Goal: Complete application form

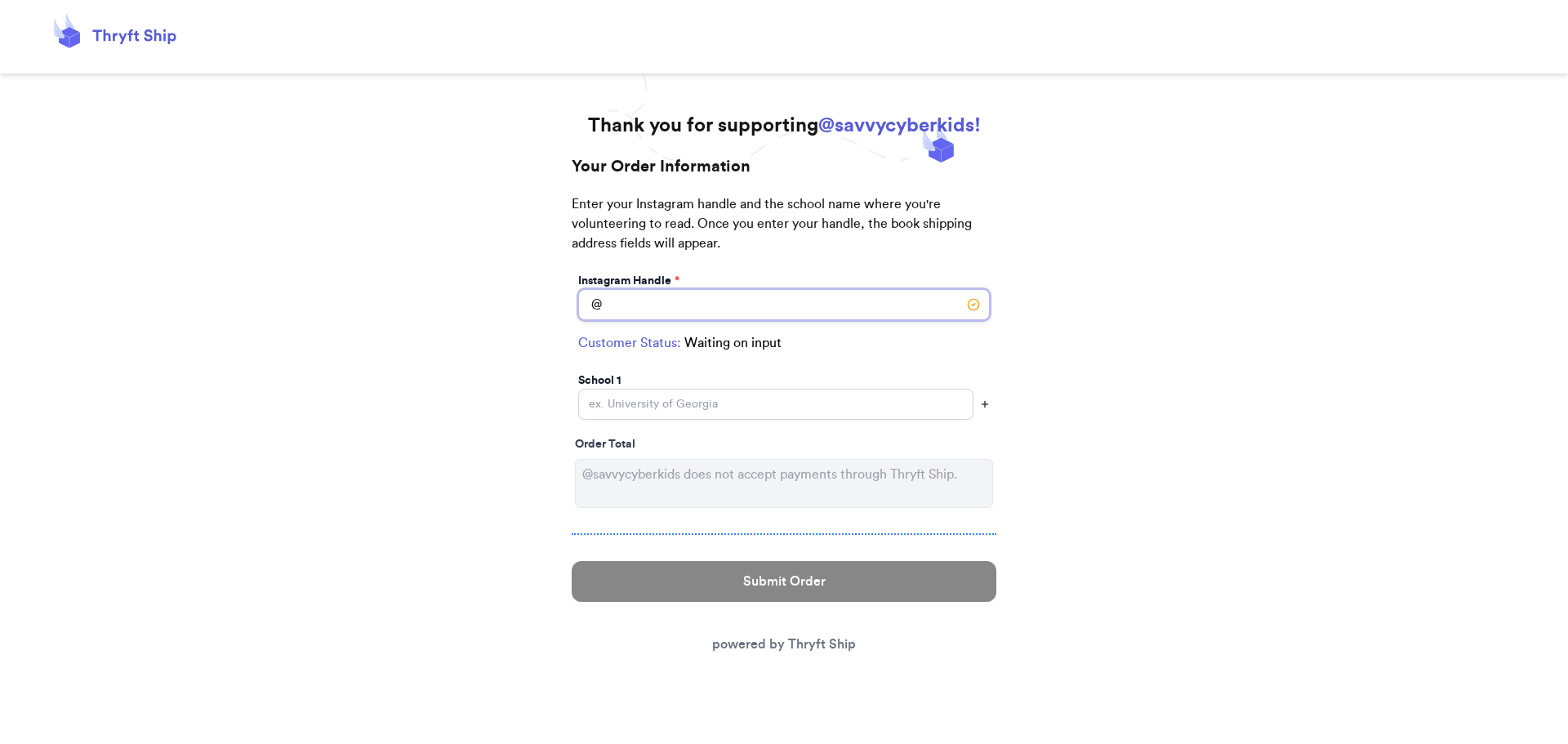
click at [671, 293] on input "Instagram Handle *" at bounding box center [784, 305] width 412 height 31
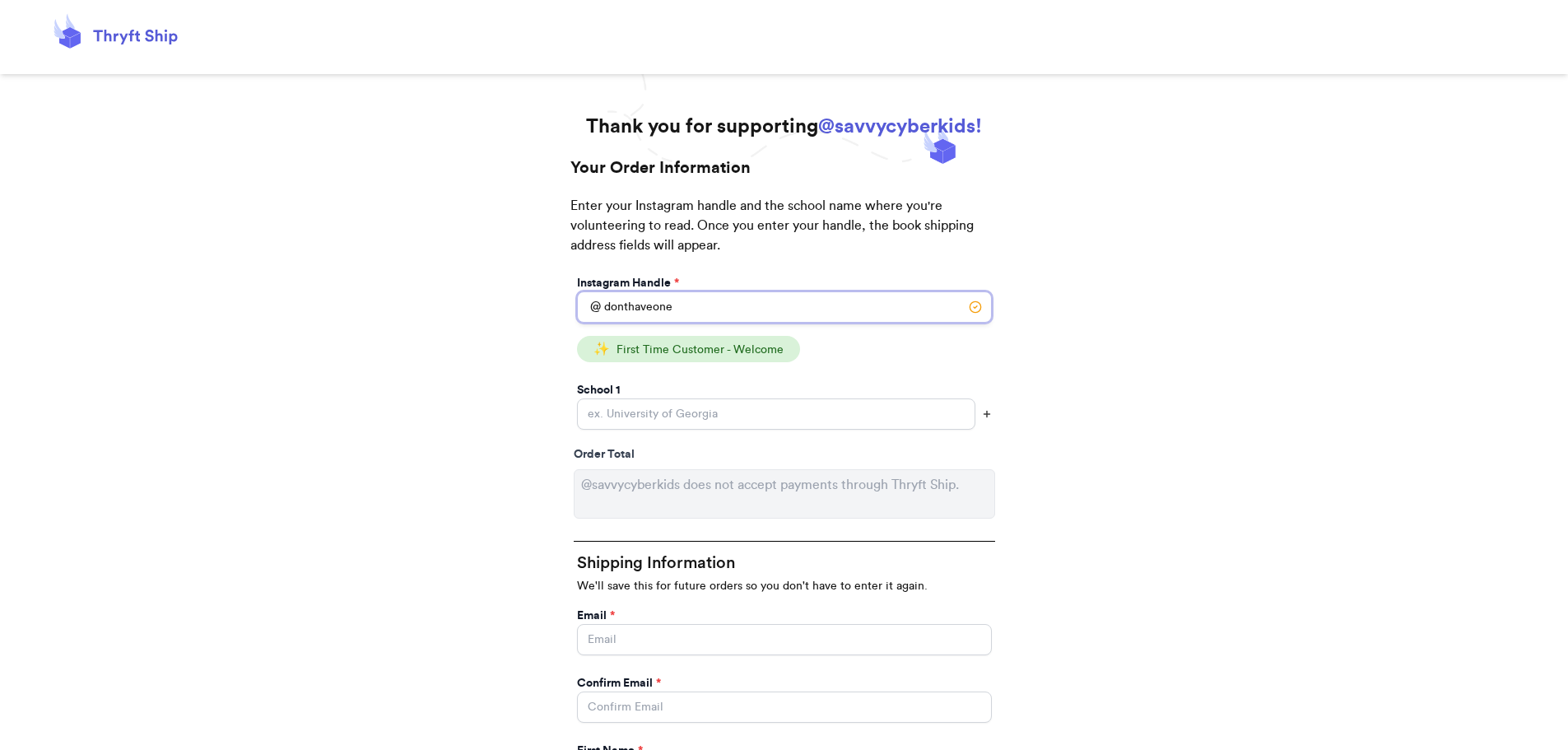
type input "donthaveone"
click at [670, 417] on input "Instagram Handle *" at bounding box center [776, 414] width 399 height 32
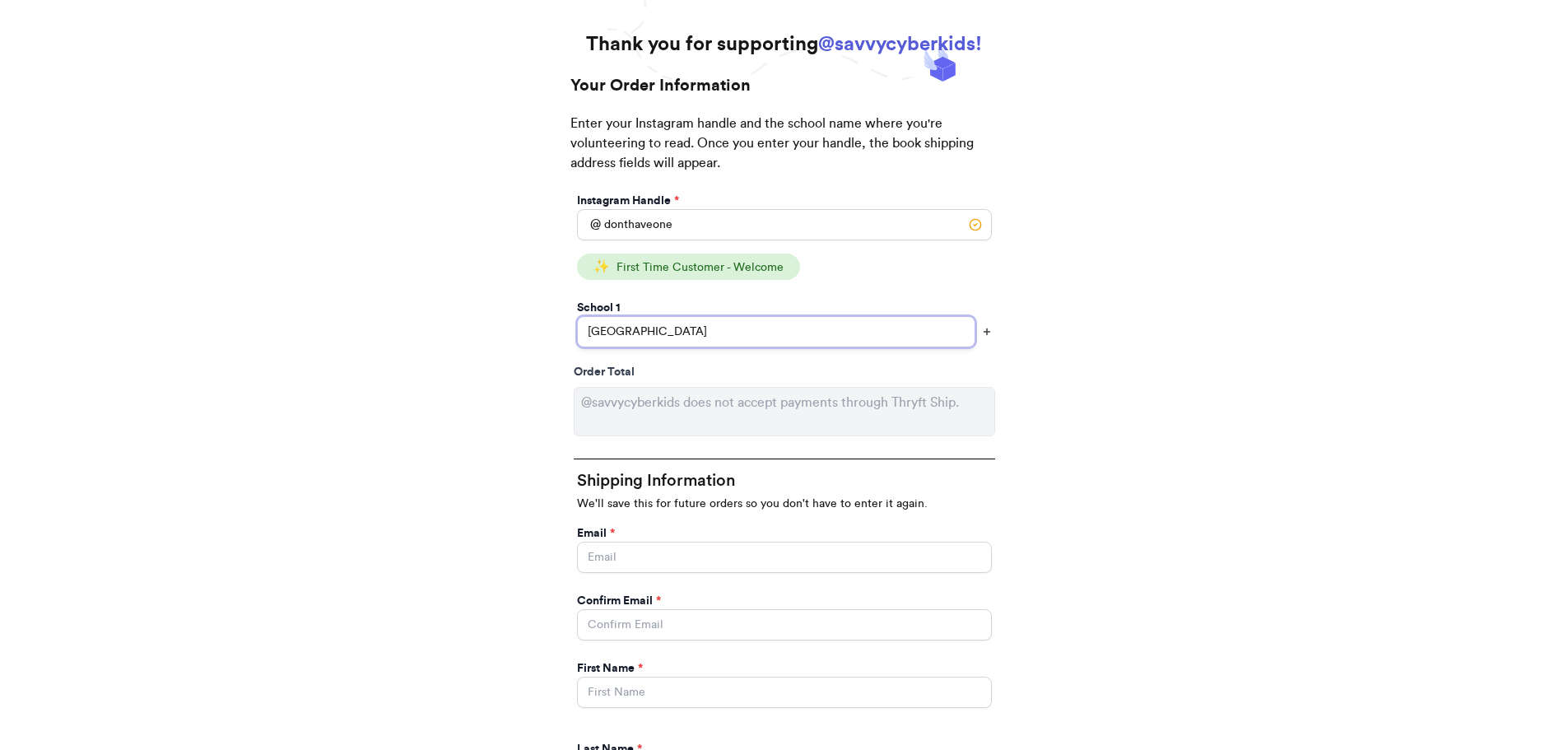
scroll to position [164, 0]
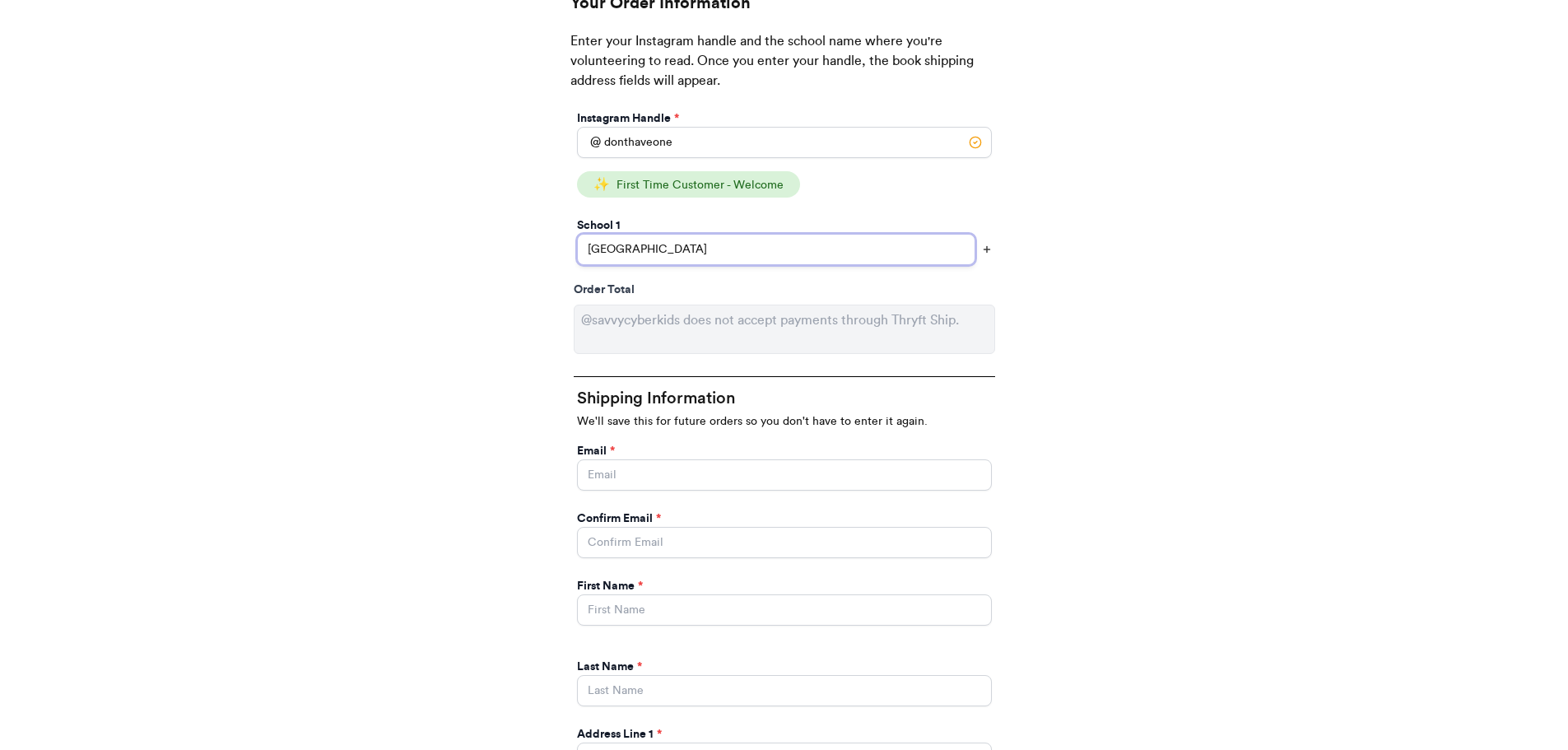
type input "[GEOGRAPHIC_DATA]"
click at [655, 474] on input "Instagram Handle *" at bounding box center [784, 475] width 415 height 32
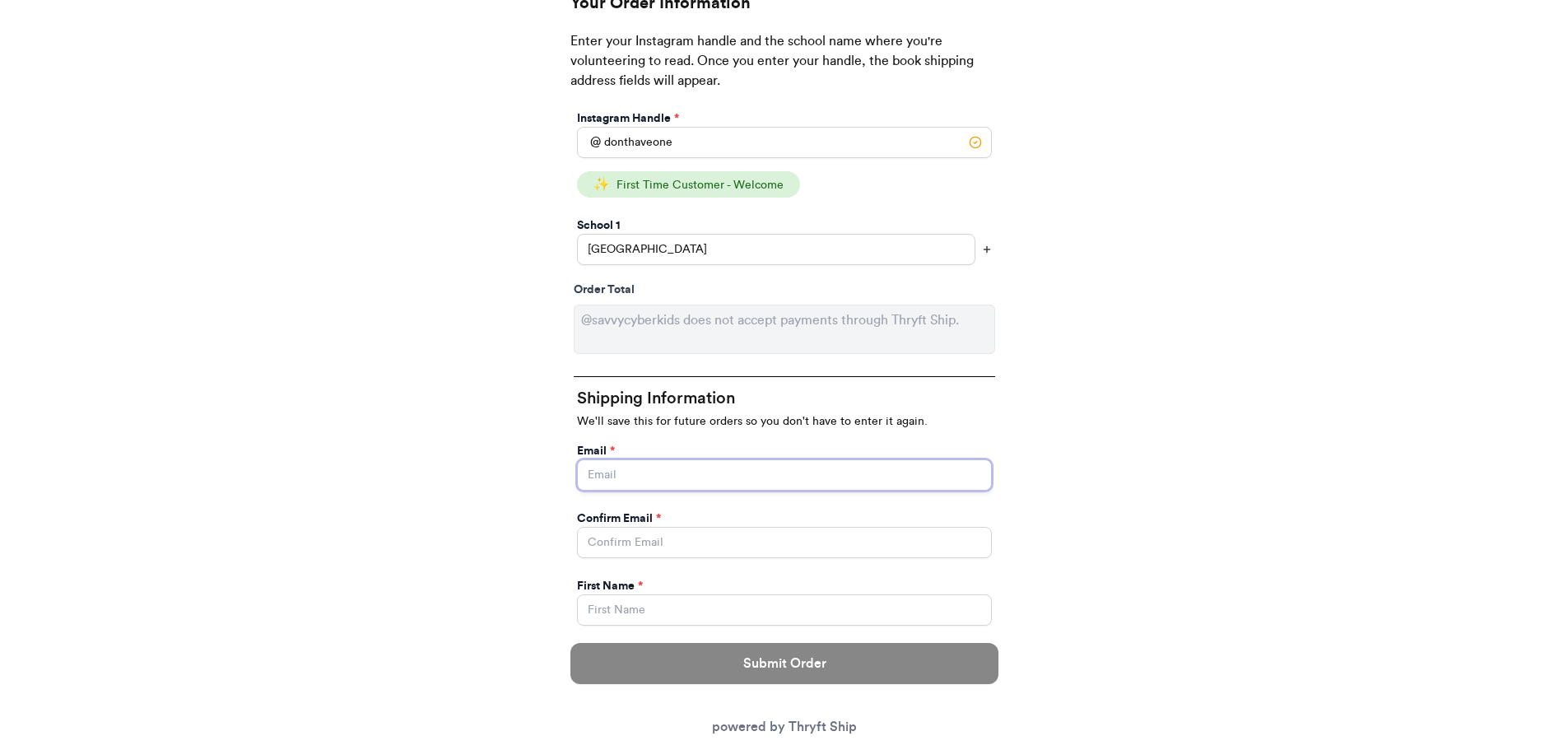
type input "[PERSON_NAME][EMAIL_ADDRESS][DOMAIN_NAME]"
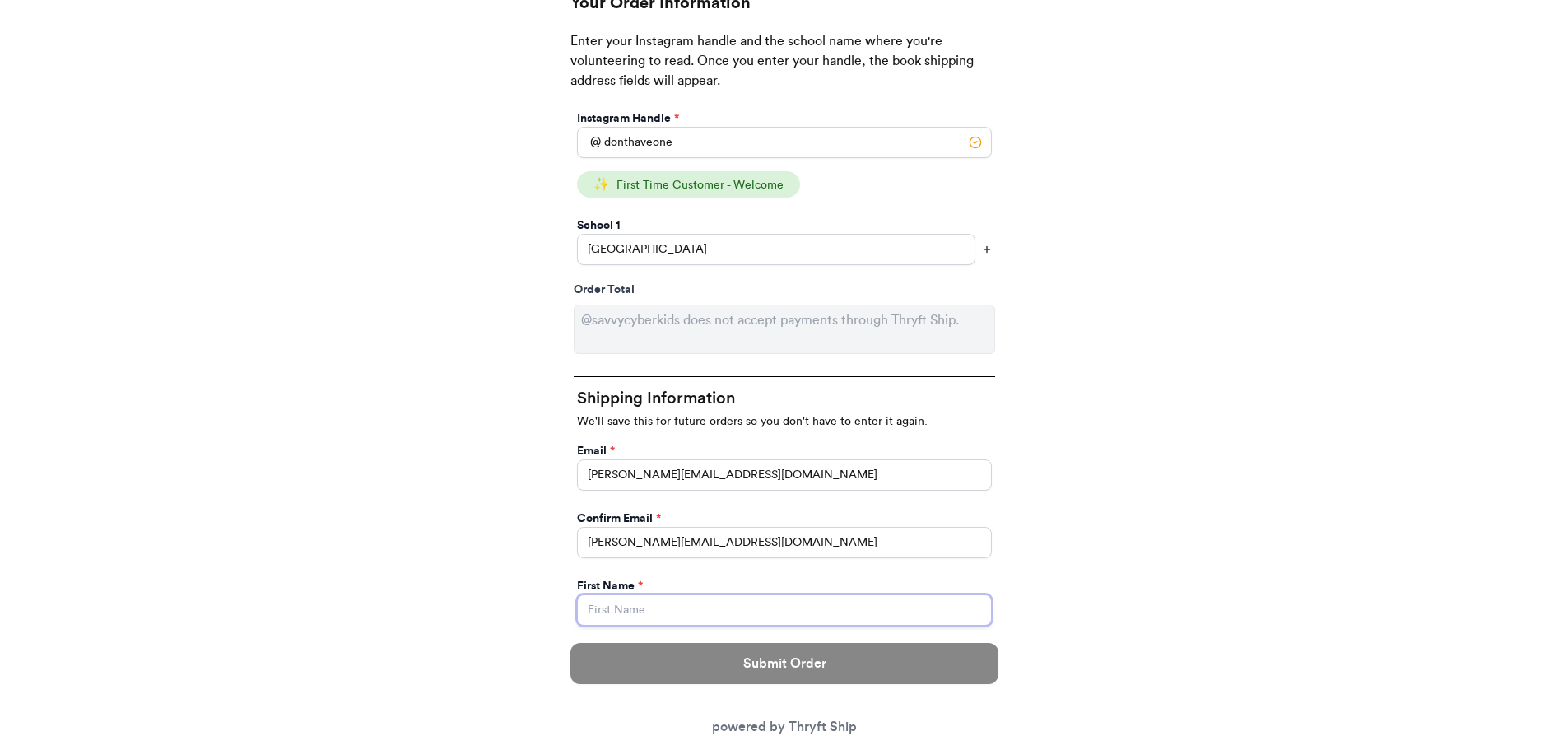
type input "[PERSON_NAME]"
type input "Hazi"
type input "W345S4011 [GEOGRAPHIC_DATA]"
select select "WI"
type input "Dousman"
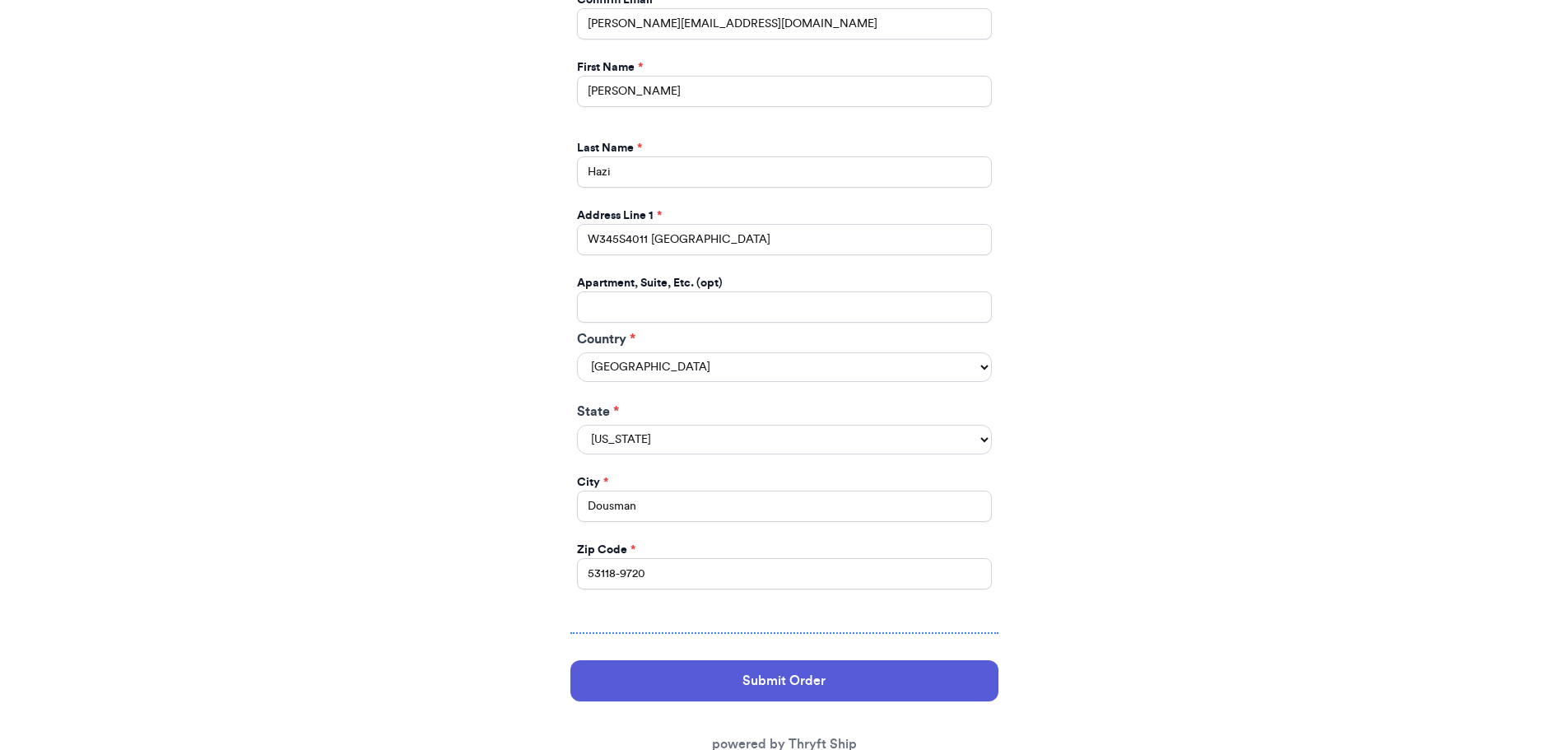
scroll to position [734, 0]
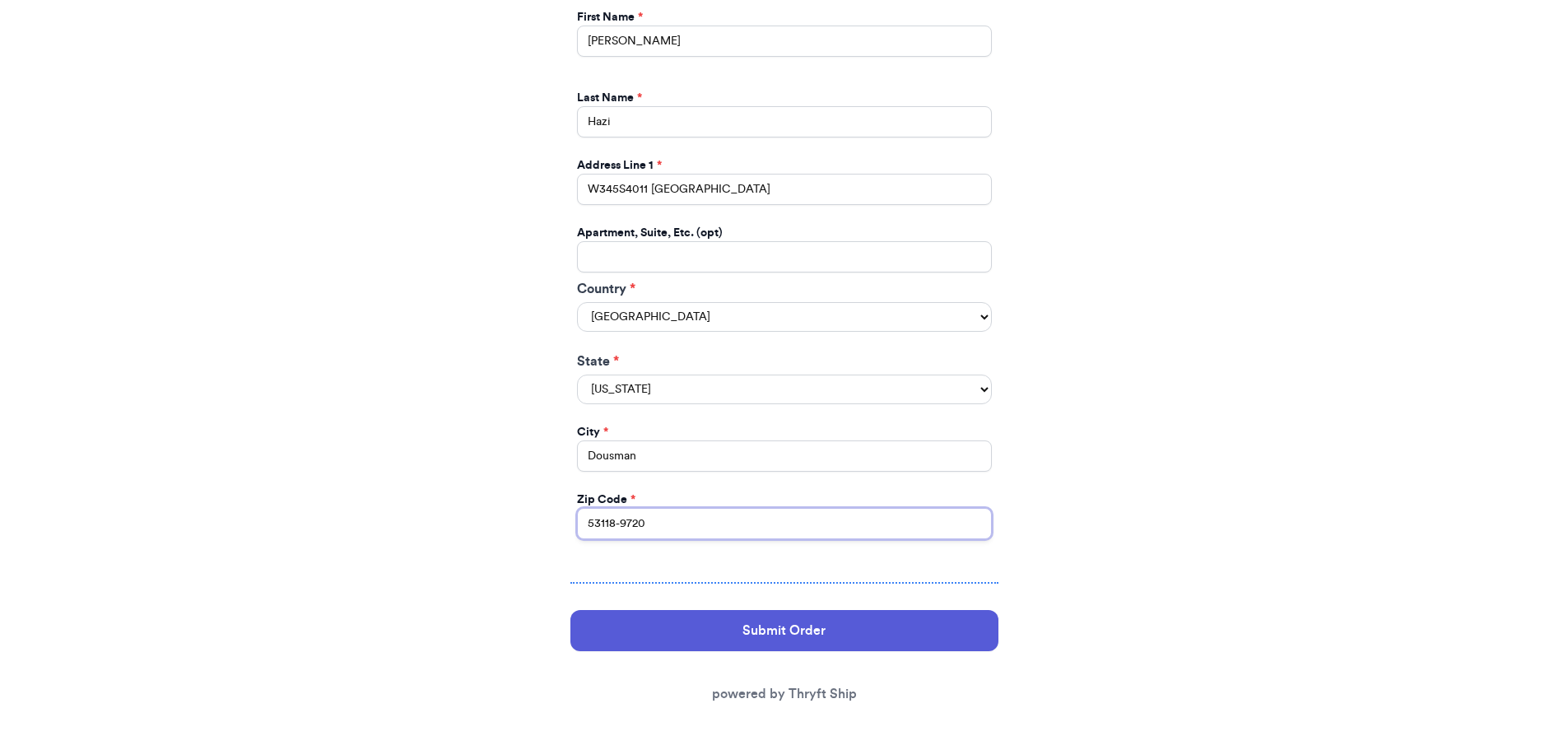
click at [712, 533] on input "53118-9720" at bounding box center [784, 524] width 415 height 32
type input "53118"
click at [518, 586] on div "Thank you for supporting @savvycyberkids! Your Order Information Enter your Ins…" at bounding box center [784, 65] width 1568 height 1371
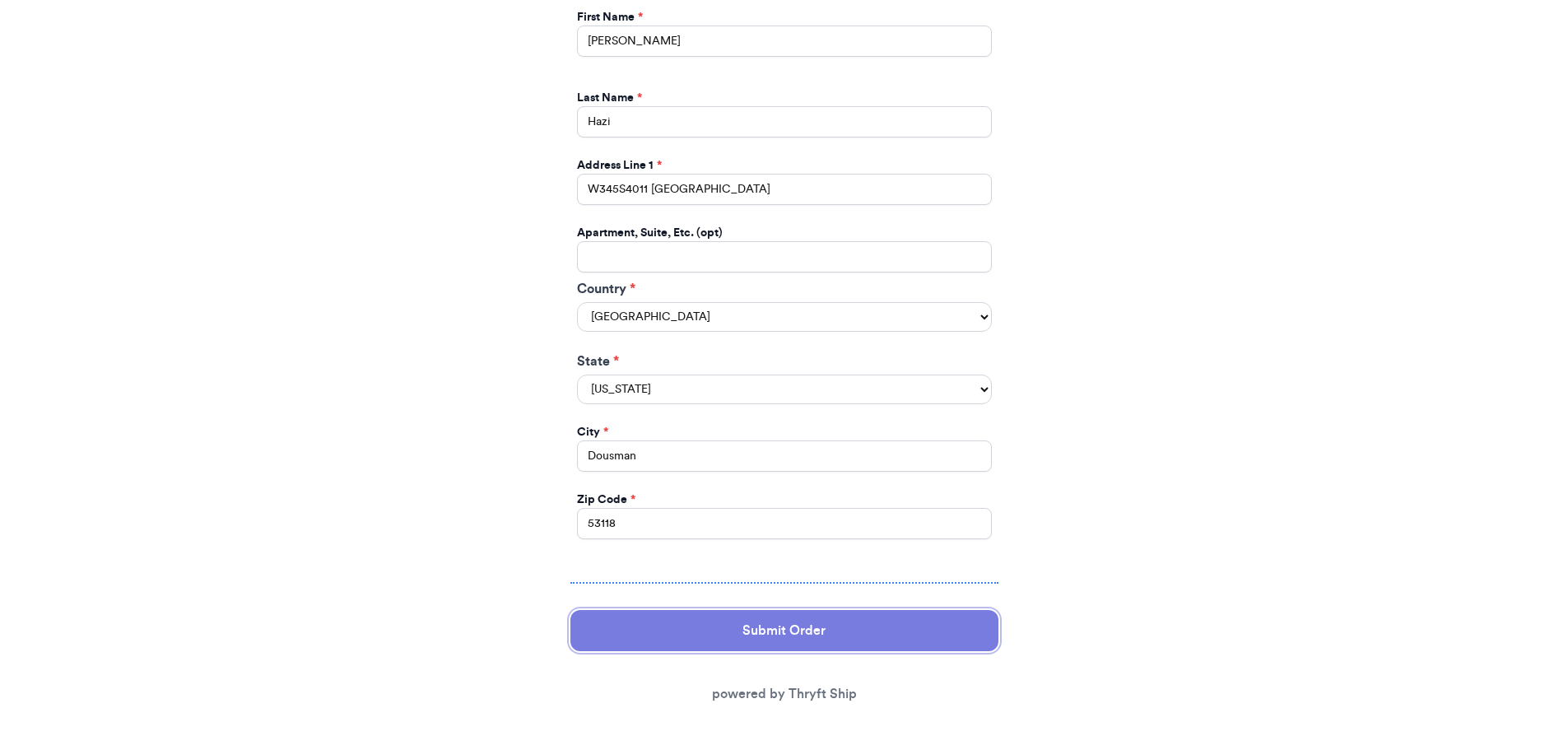
click at [763, 625] on button "Submit Order" at bounding box center [784, 631] width 428 height 41
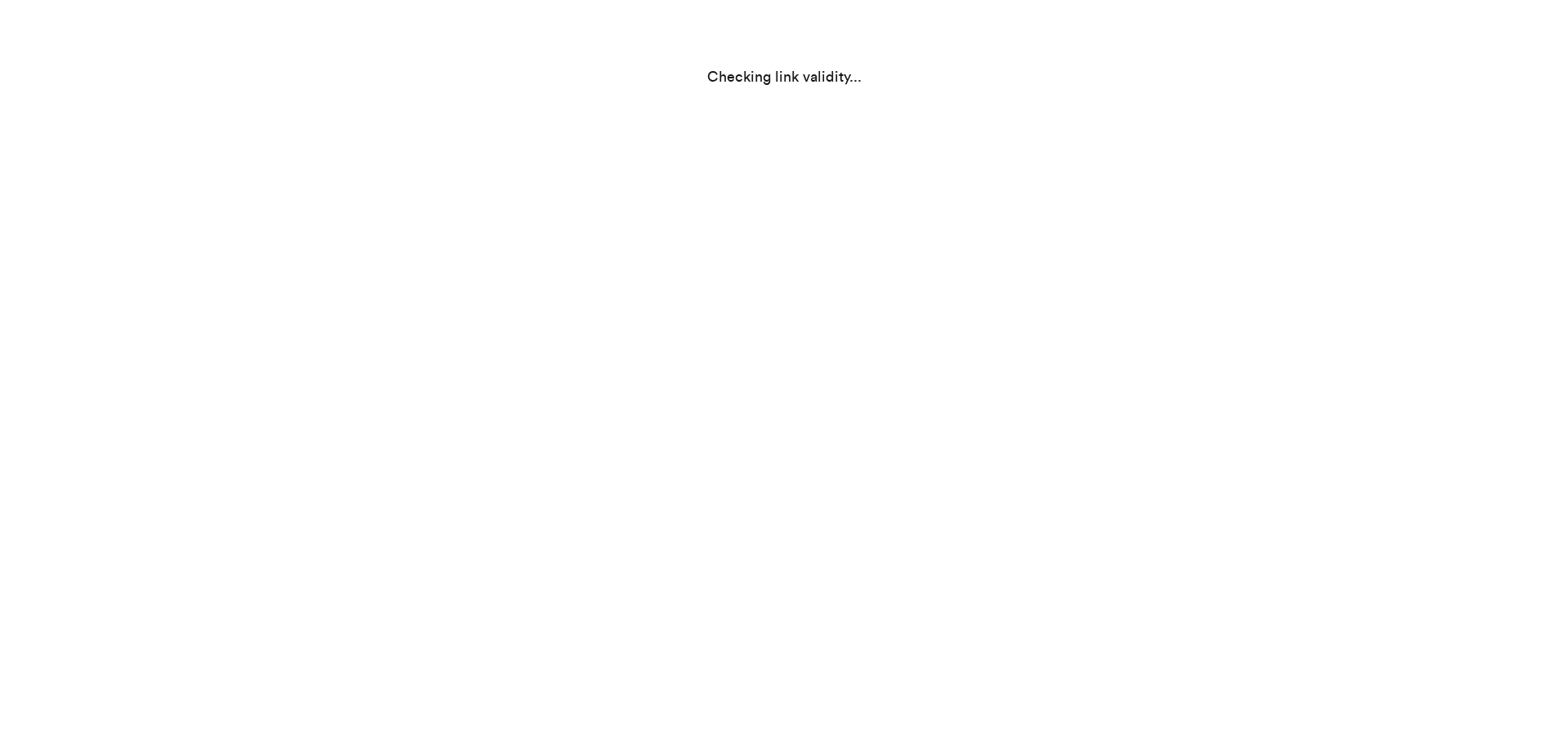
scroll to position [0, 0]
select select "WI"
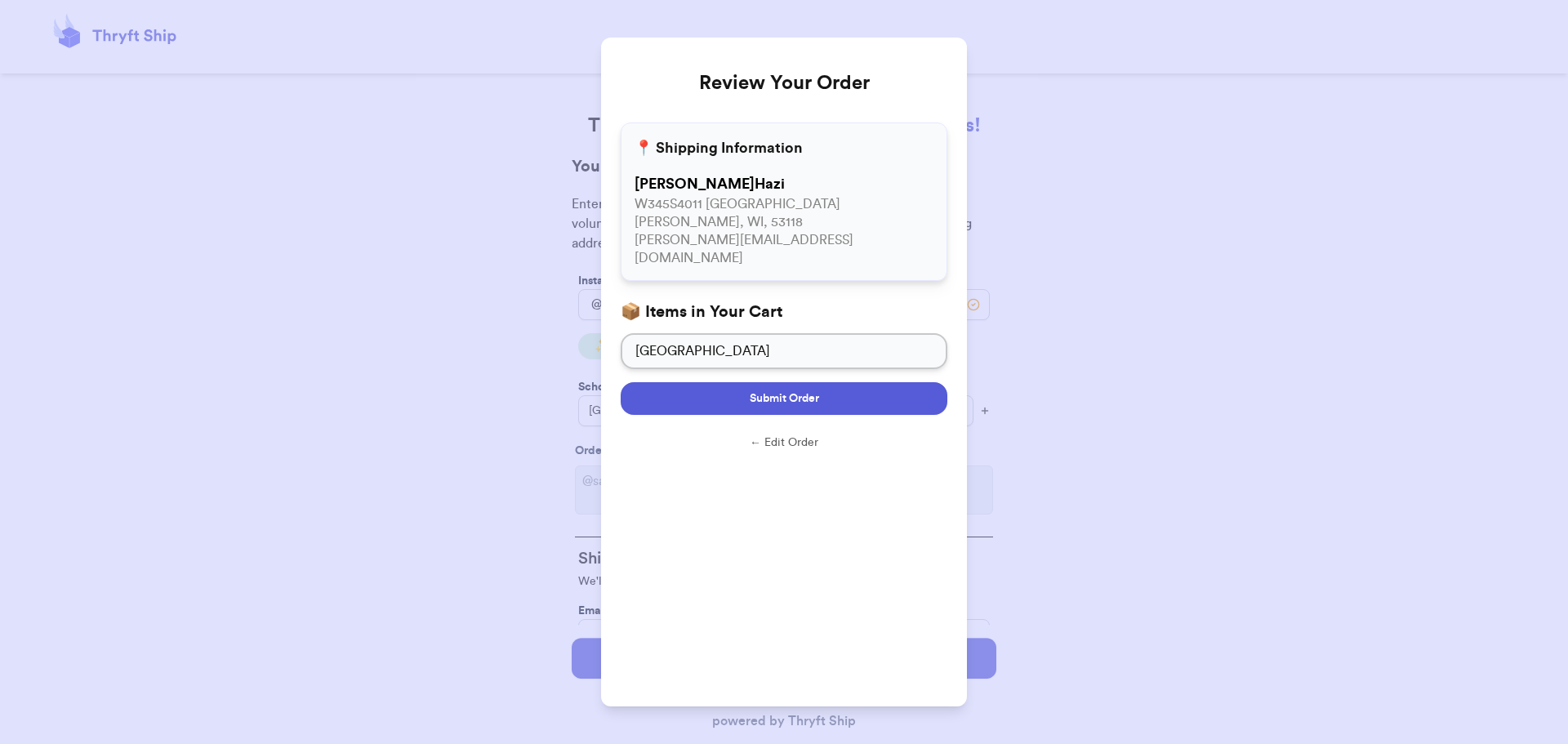
click at [750, 391] on span "Submit Order" at bounding box center [784, 399] width 69 height 17
